Goal: Task Accomplishment & Management: Use online tool/utility

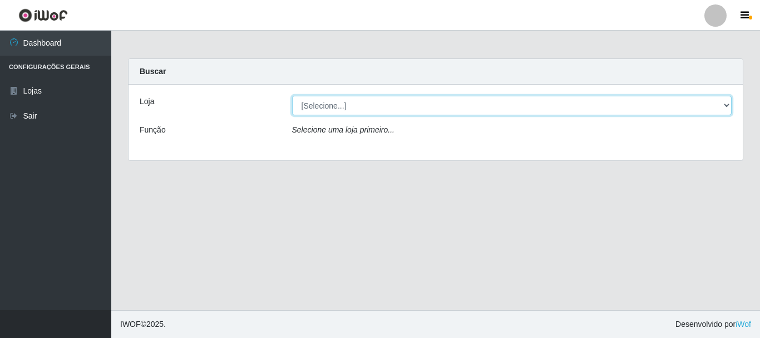
click at [725, 103] on select "[Selecione...] [GEOGRAPHIC_DATA] [GEOGRAPHIC_DATA]" at bounding box center [512, 105] width 440 height 19
select select "65"
click at [292, 96] on select "[Selecione...] [GEOGRAPHIC_DATA] [GEOGRAPHIC_DATA]" at bounding box center [512, 105] width 440 height 19
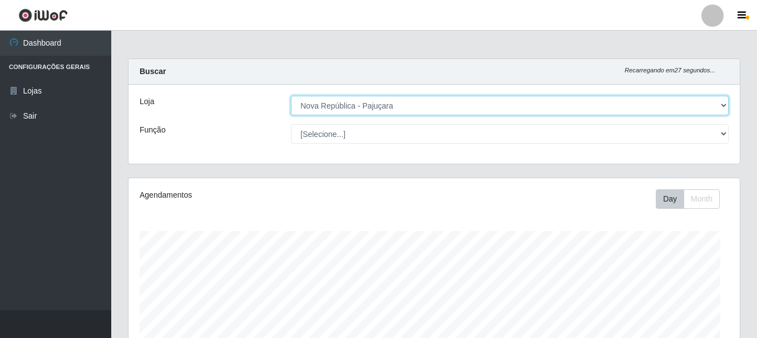
scroll to position [231, 611]
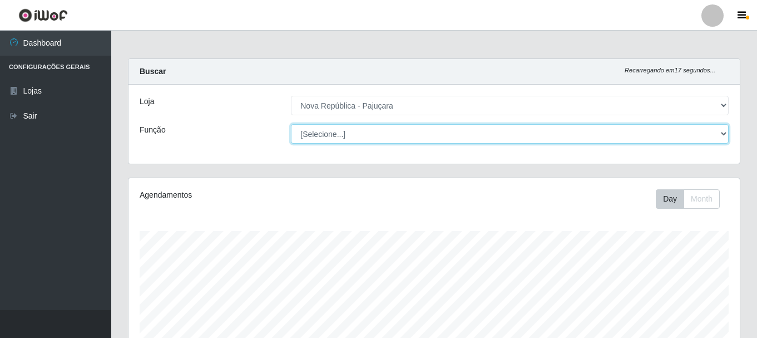
click at [725, 132] on select "[Selecione...] Balconista Operador de Caixa Repositor" at bounding box center [510, 133] width 438 height 19
select select "22"
click at [291, 124] on select "[Selecione...] Balconista Operador de Caixa Repositor" at bounding box center [510, 133] width 438 height 19
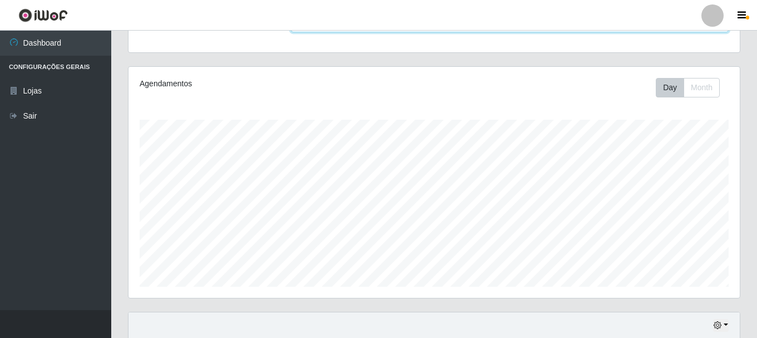
scroll to position [278, 0]
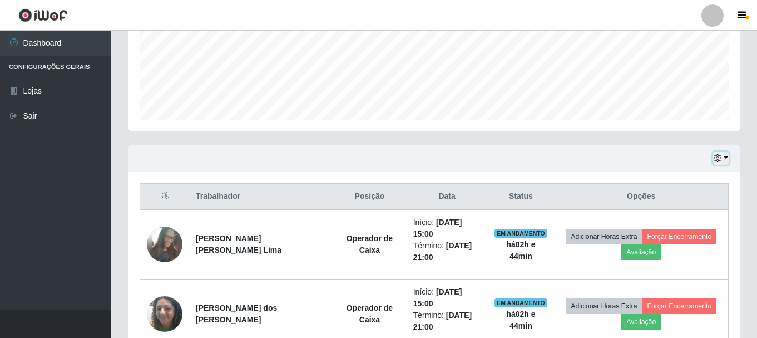
click at [724, 155] on button "button" at bounding box center [721, 158] width 16 height 13
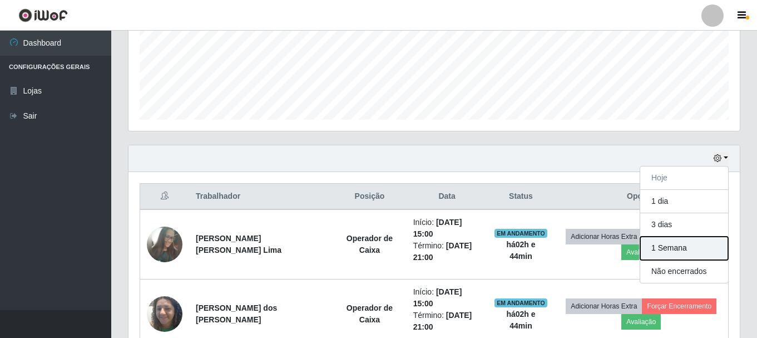
click at [652, 247] on button "1 Semana" at bounding box center [684, 247] width 88 height 23
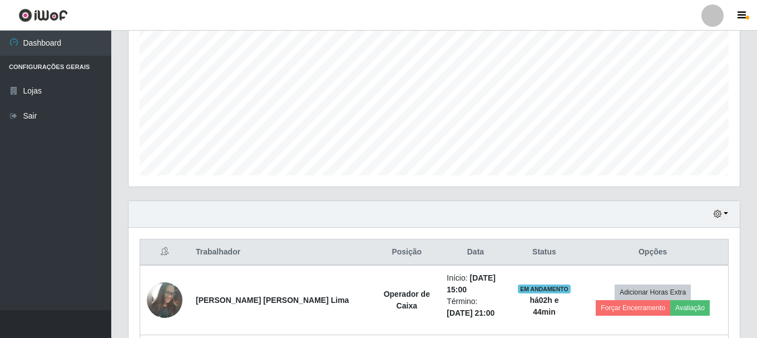
scroll to position [0, 0]
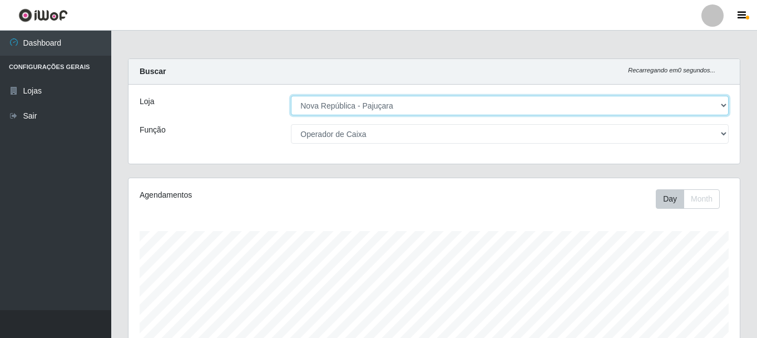
click at [723, 104] on select "[Selecione...] [GEOGRAPHIC_DATA] [GEOGRAPHIC_DATA]" at bounding box center [510, 105] width 438 height 19
select select "64"
click at [291, 96] on select "[Selecione...] [GEOGRAPHIC_DATA] [GEOGRAPHIC_DATA]" at bounding box center [510, 105] width 438 height 19
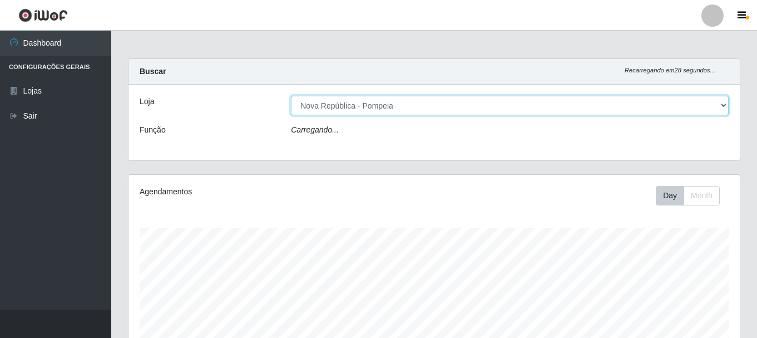
select select "22"
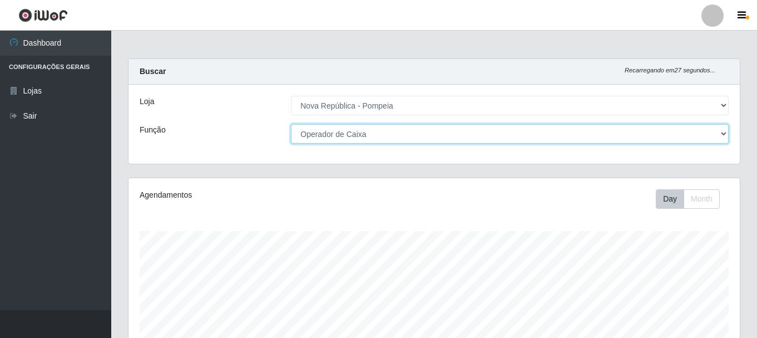
click at [720, 132] on select "[Selecione...] Balconista Operador de Caixa Recepcionista Repositor" at bounding box center [510, 133] width 438 height 19
click at [291, 124] on select "[Selecione...] Balconista Operador de Caixa Recepcionista Repositor" at bounding box center [510, 133] width 438 height 19
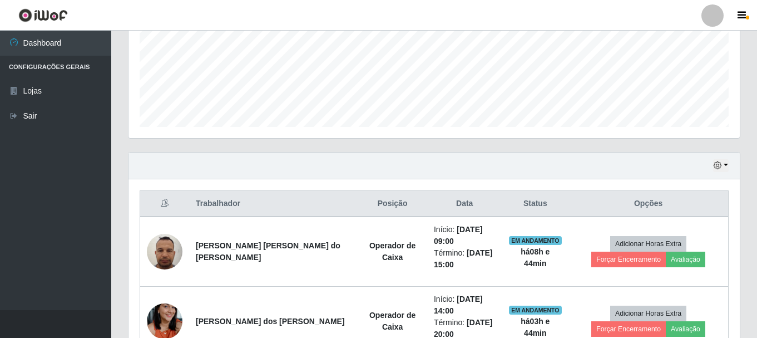
scroll to position [278, 0]
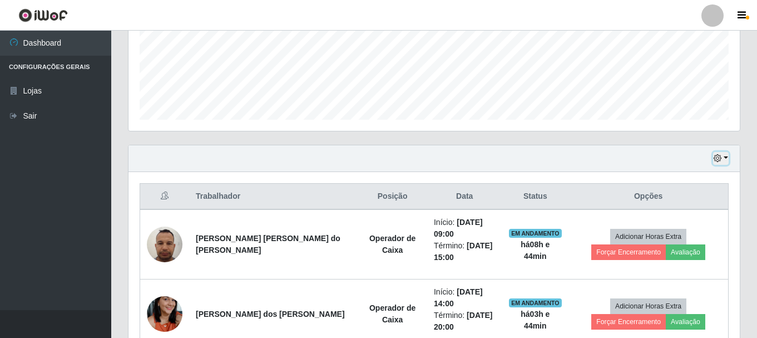
click at [725, 157] on button "button" at bounding box center [721, 158] width 16 height 13
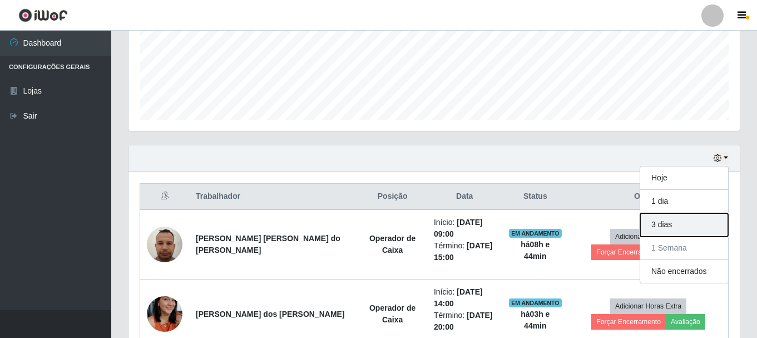
click at [666, 225] on button "3 dias" at bounding box center [684, 224] width 88 height 23
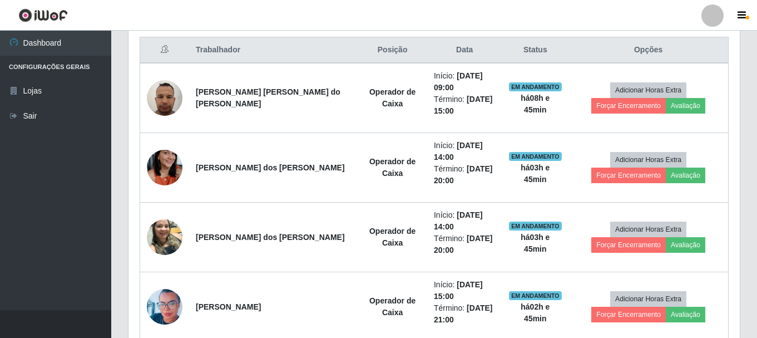
scroll to position [384, 0]
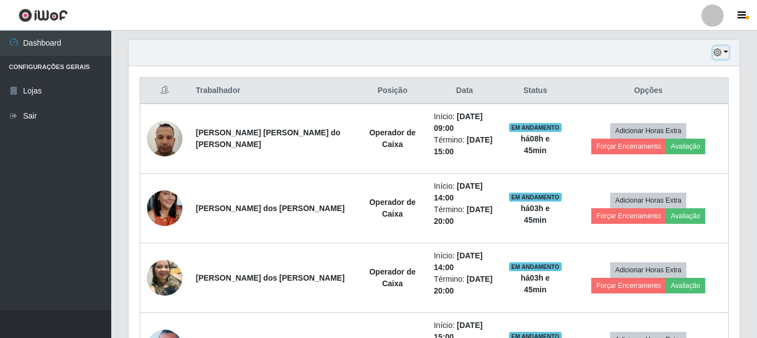
click at [726, 52] on button "button" at bounding box center [721, 52] width 16 height 13
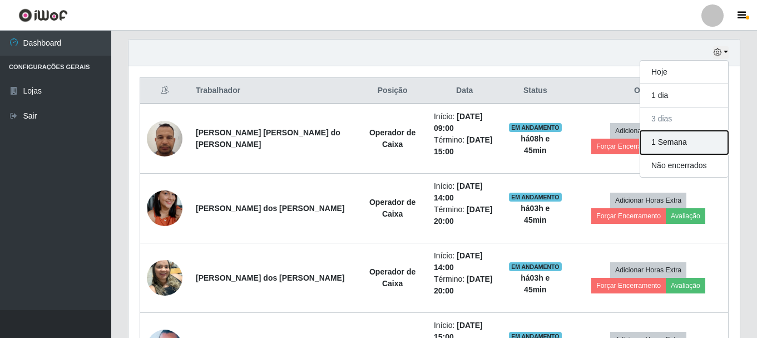
click at [663, 145] on button "1 Semana" at bounding box center [684, 142] width 88 height 23
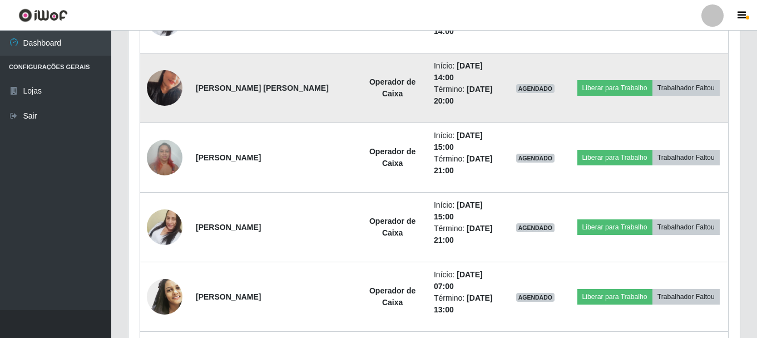
scroll to position [2609, 0]
